Goal: Information Seeking & Learning: Learn about a topic

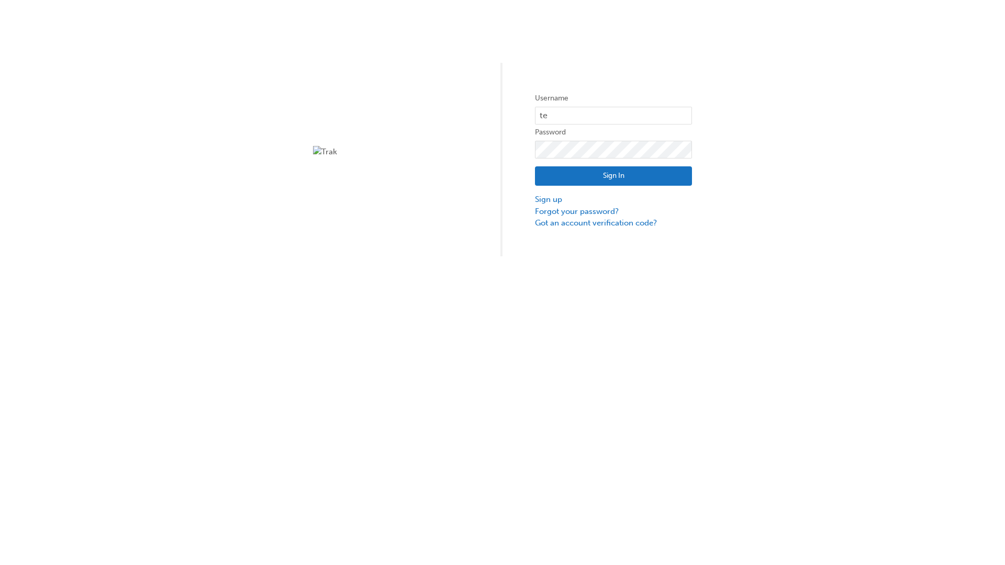
type input "test.e2e.user14"
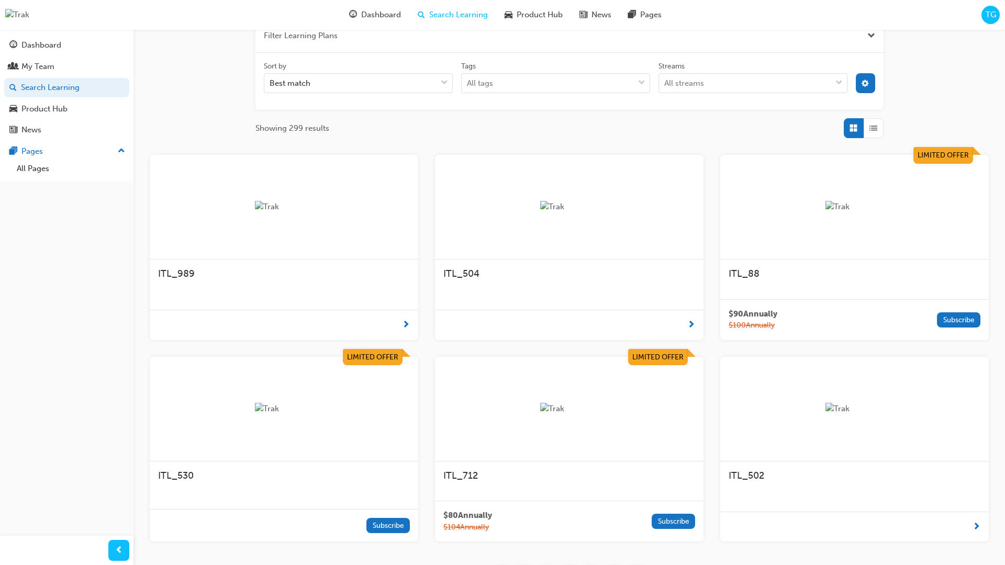
scroll to position [188, 0]
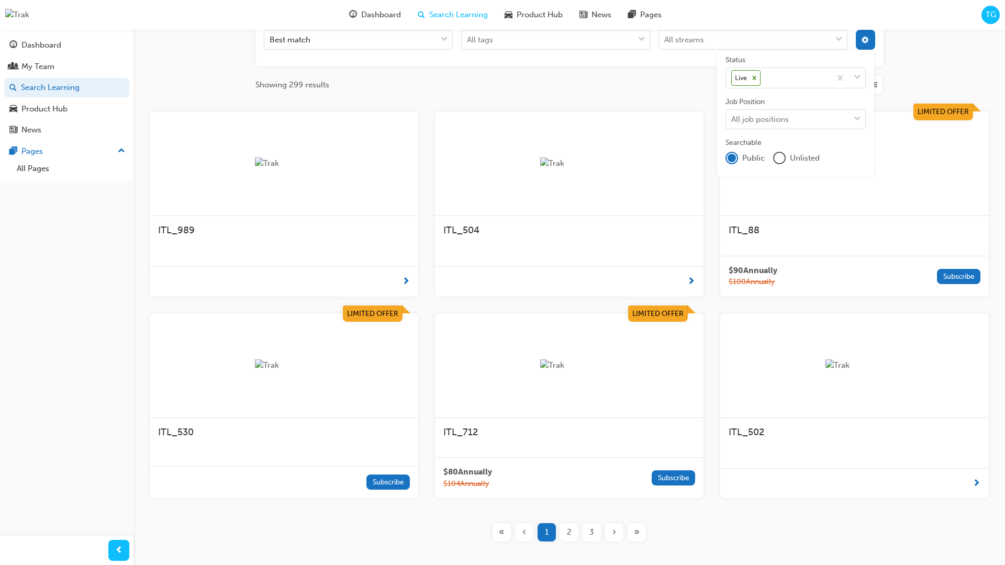
click at [665, 44] on input "Streams All streams" at bounding box center [664, 39] width 1 height 9
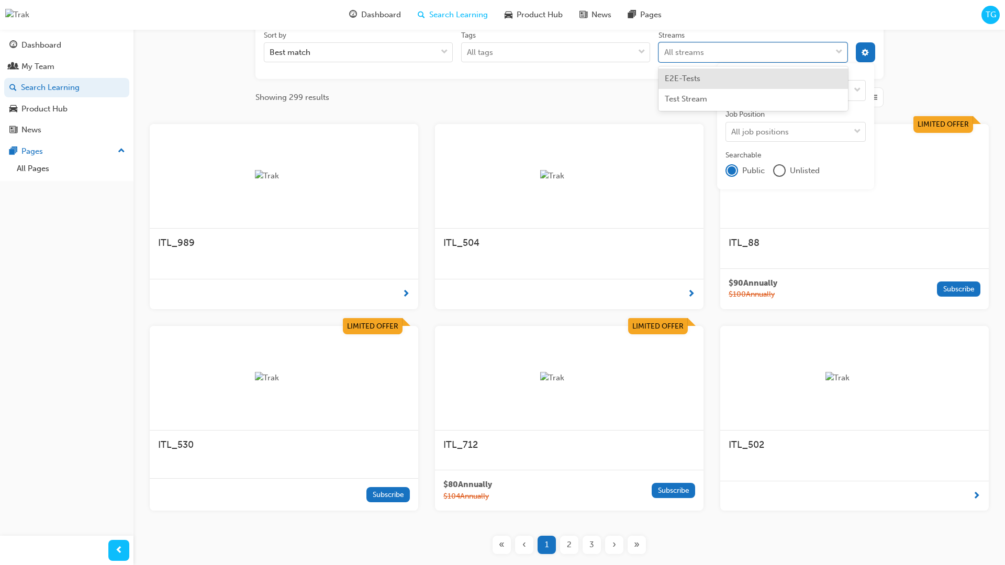
click at [665, 52] on input "Streams option E2E-Tests focused, 1 of 2. 2 results available. Use Up and Down …" at bounding box center [664, 52] width 1 height 9
click at [693, 52] on input "Streams 0 results available for search term Product. Select is focused ,type to…" at bounding box center [678, 52] width 28 height 9
